Goal: Check status: Check status

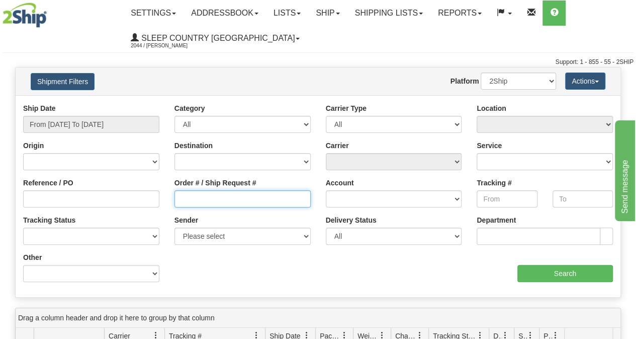
click at [241, 203] on input "Order # / Ship Request #" at bounding box center [243, 198] width 136 height 17
paste input "9000I072995"
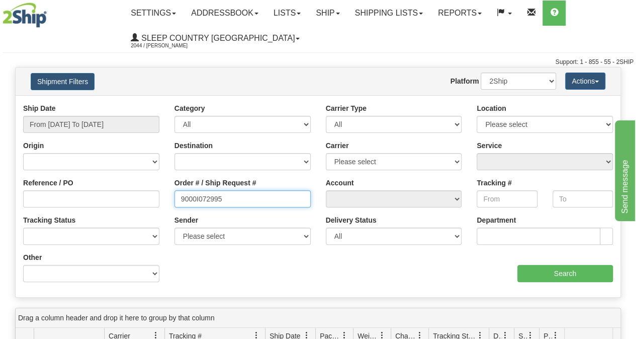
type input "9000I072995"
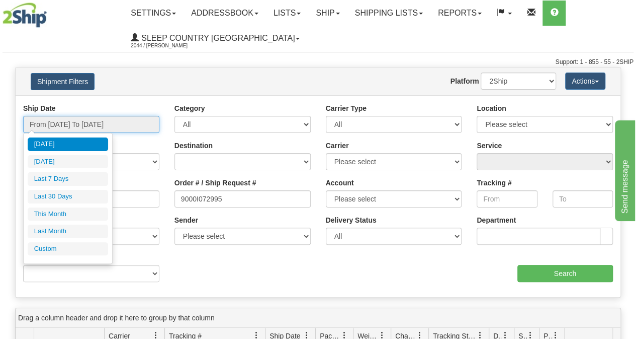
click at [131, 123] on input "From [DATE] To [DATE]" at bounding box center [91, 124] width 136 height 17
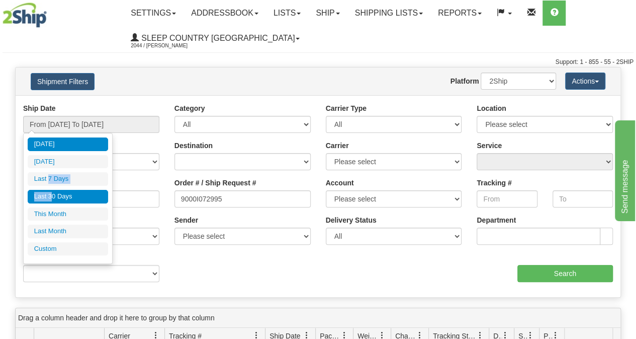
drag, startPoint x: 50, startPoint y: 185, endPoint x: 52, endPoint y: 191, distance: 7.0
click at [52, 191] on ul "[DATE] [DATE] Last 7 Days Last 30 Days This Month Last Month Custom" at bounding box center [68, 196] width 80 height 118
click at [53, 191] on li "Last 30 Days" at bounding box center [68, 197] width 80 height 14
type input "From [DATE] To [DATE]"
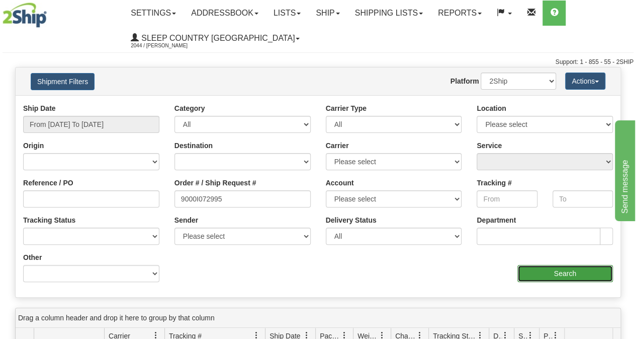
click at [563, 270] on input "Search" at bounding box center [566, 273] width 96 height 17
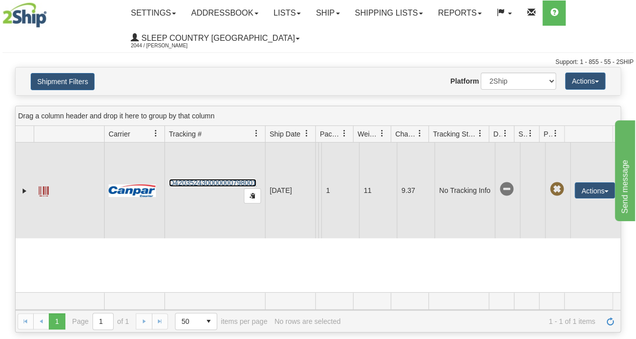
click at [244, 186] on link "D420352430000000798001" at bounding box center [213, 183] width 88 height 8
drag, startPoint x: 257, startPoint y: 186, endPoint x: 170, endPoint y: 180, distance: 86.7
click at [170, 180] on td "D420352430000000798001" at bounding box center [214, 190] width 101 height 96
